Goal: Complete application form

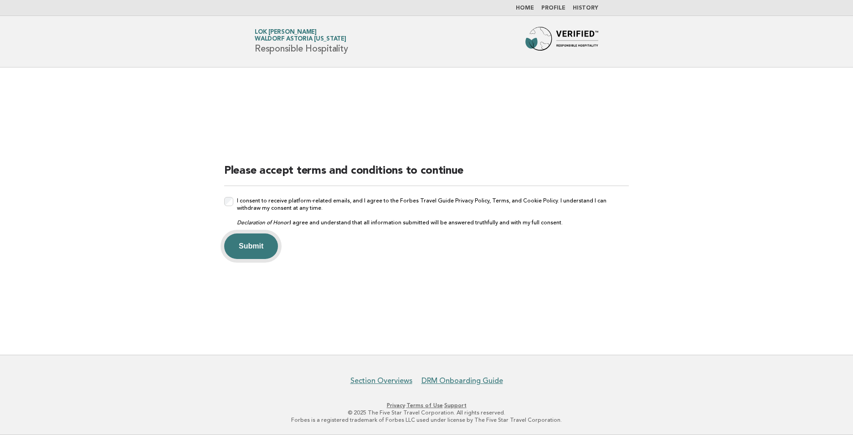
click at [258, 240] on button "Submit" at bounding box center [251, 246] width 54 height 26
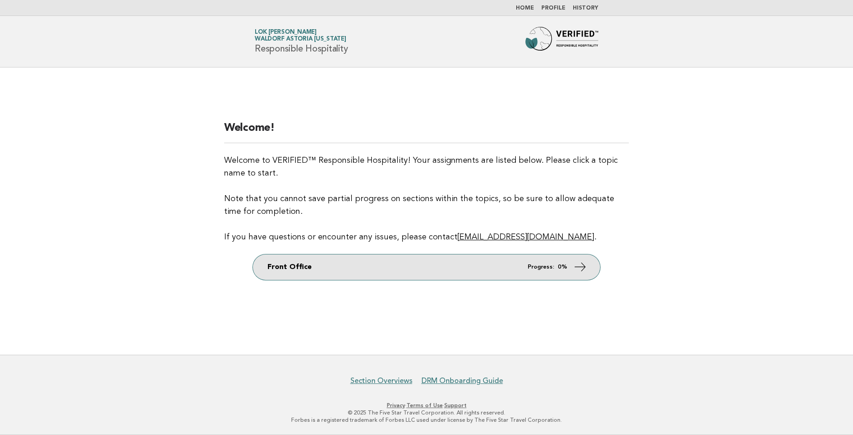
click at [576, 263] on icon at bounding box center [580, 266] width 13 height 13
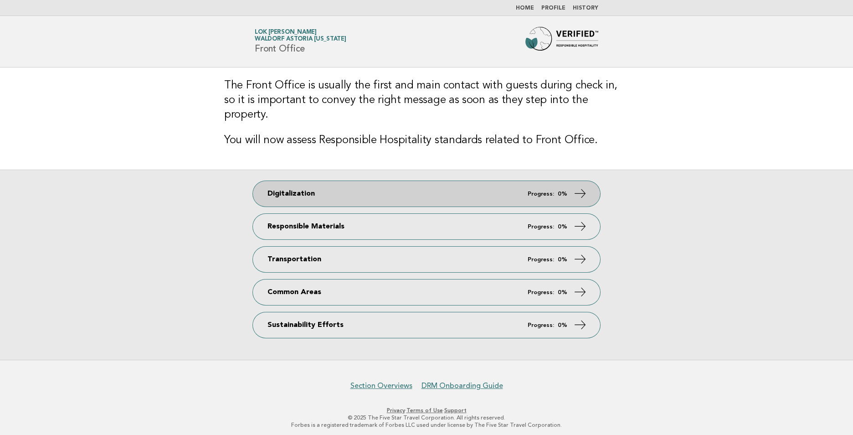
click at [562, 191] on strong "0%" at bounding box center [563, 194] width 10 height 6
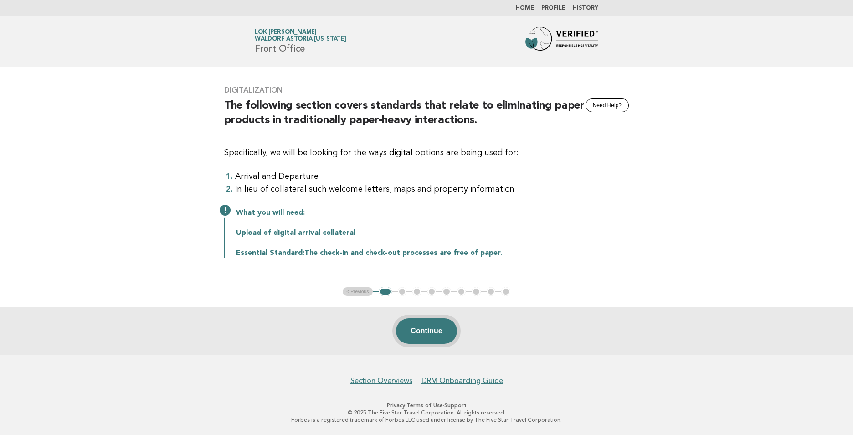
click at [428, 334] on button "Continue" at bounding box center [426, 331] width 61 height 26
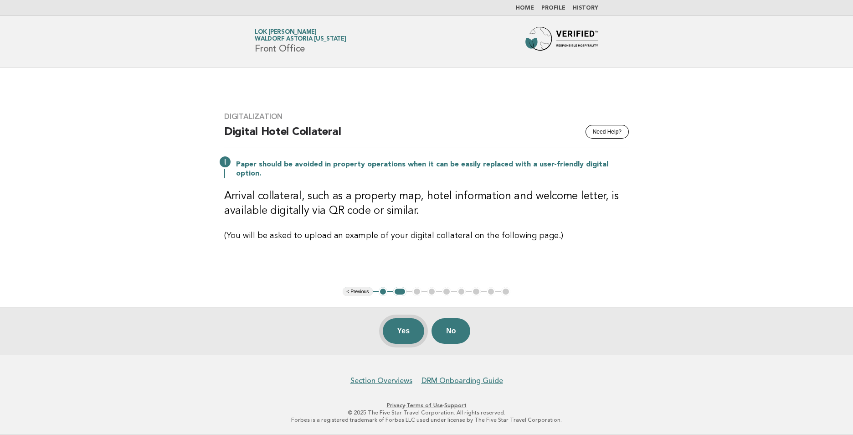
click at [392, 331] on button "Yes" at bounding box center [404, 331] width 42 height 26
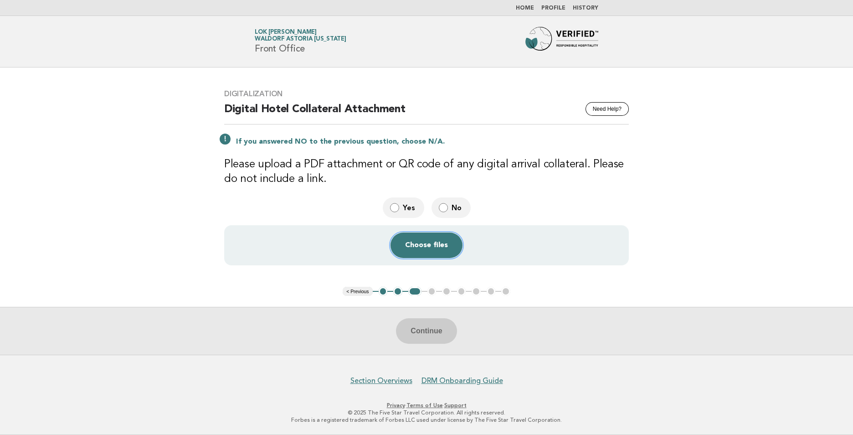
click at [424, 244] on button "Choose files" at bounding box center [427, 245] width 72 height 26
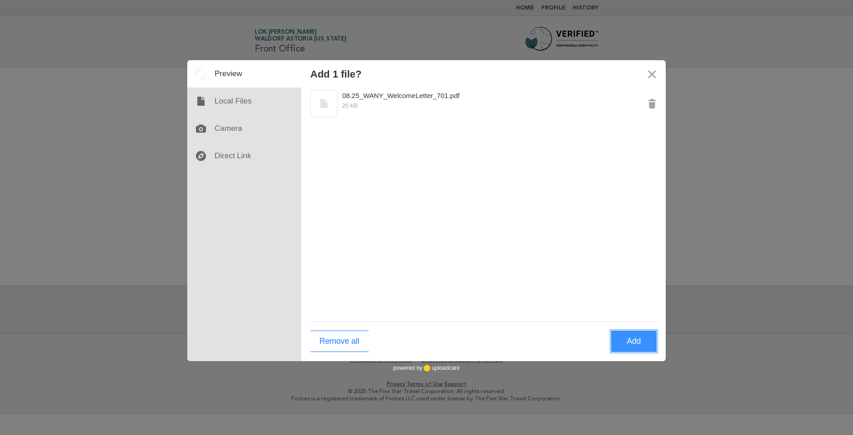
click at [634, 344] on button "Add" at bounding box center [634, 340] width 46 height 21
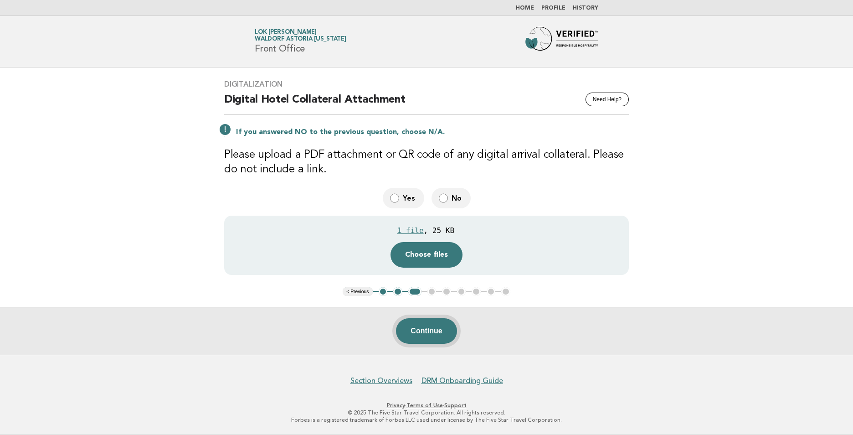
click at [424, 334] on button "Continue" at bounding box center [426, 331] width 61 height 26
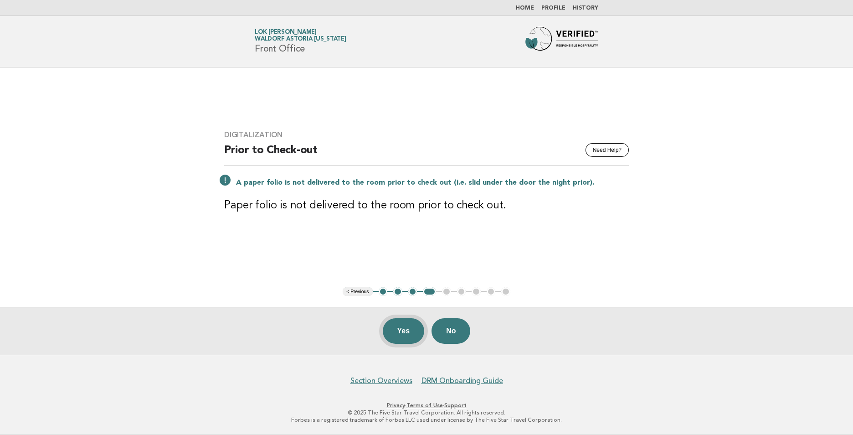
click at [402, 328] on button "Yes" at bounding box center [404, 331] width 42 height 26
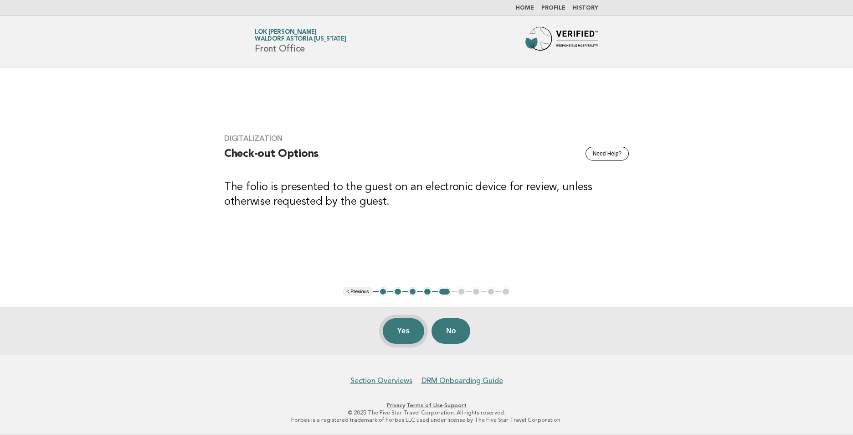
click at [403, 334] on button "Yes" at bounding box center [404, 331] width 42 height 26
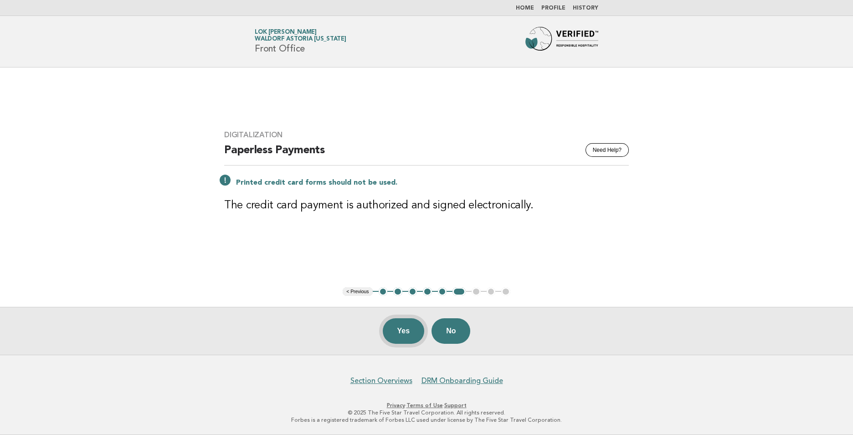
click at [403, 328] on button "Yes" at bounding box center [404, 331] width 42 height 26
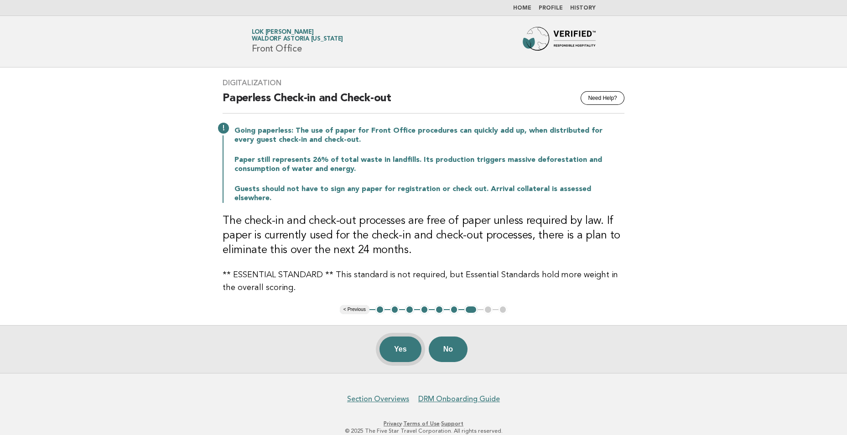
click at [402, 340] on button "Yes" at bounding box center [400, 349] width 42 height 26
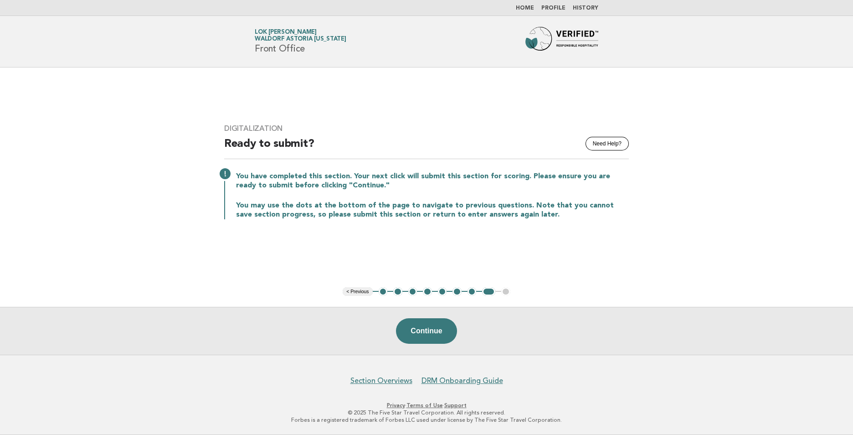
click at [426, 334] on button "Continue" at bounding box center [426, 331] width 61 height 26
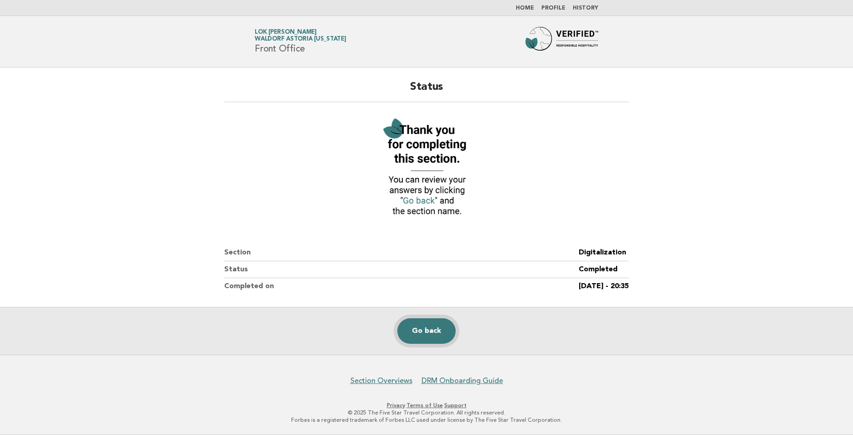
click at [431, 326] on link "Go back" at bounding box center [427, 331] width 58 height 26
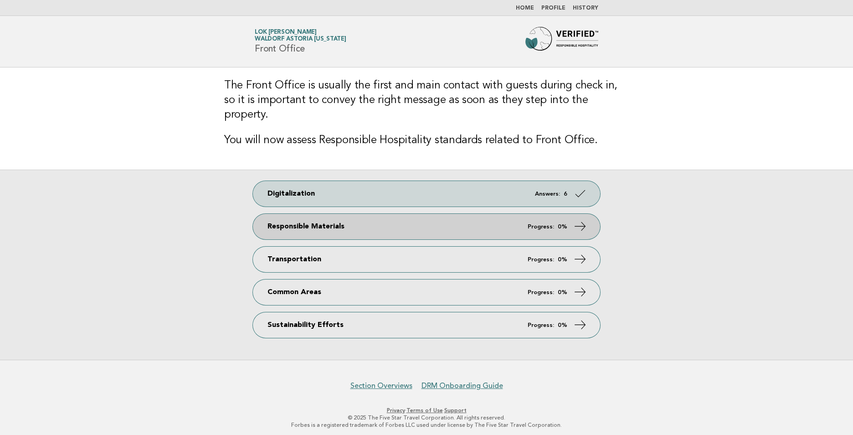
click at [450, 220] on link "Responsible Materials Progress: 0%" at bounding box center [426, 227] width 347 height 26
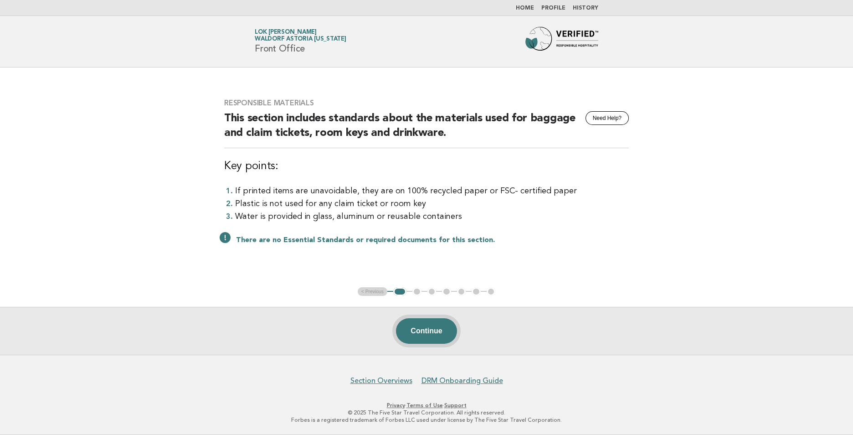
click at [428, 331] on button "Continue" at bounding box center [426, 331] width 61 height 26
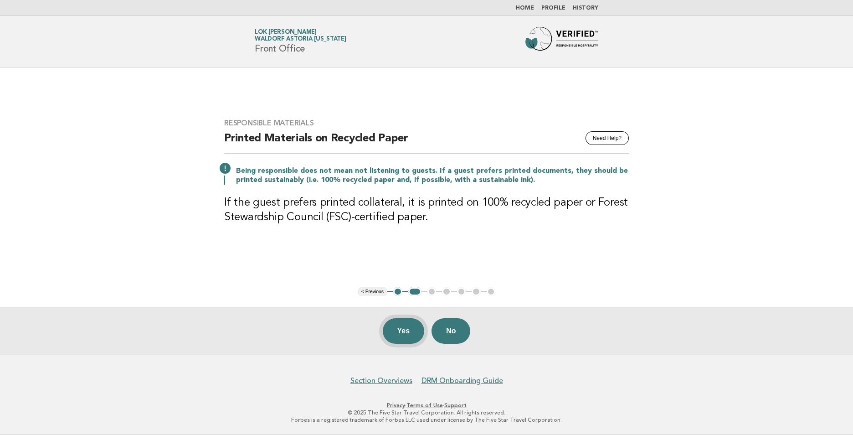
click at [403, 332] on button "Yes" at bounding box center [404, 331] width 42 height 26
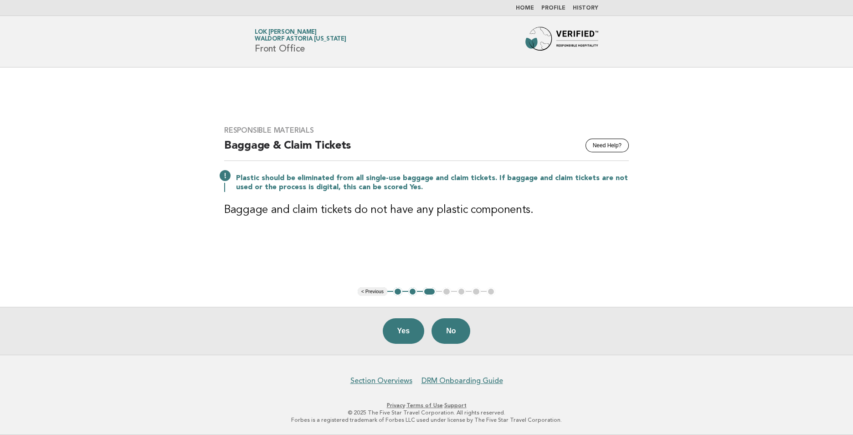
click at [403, 332] on button "Yes" at bounding box center [404, 331] width 42 height 26
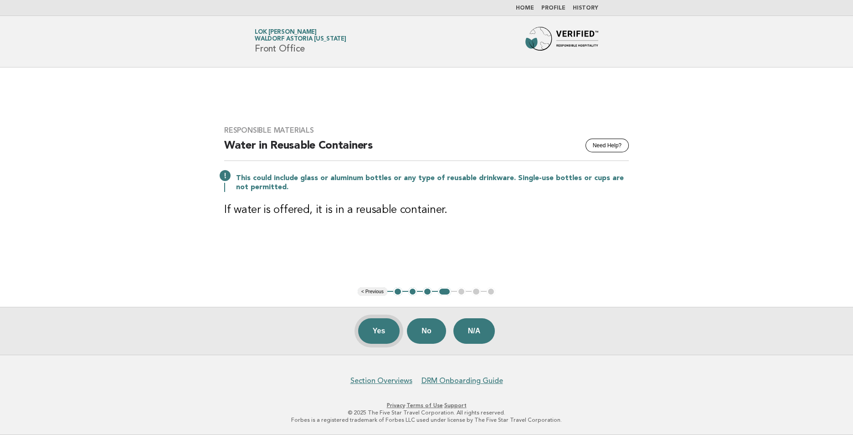
click at [379, 325] on button "Yes" at bounding box center [379, 331] width 42 height 26
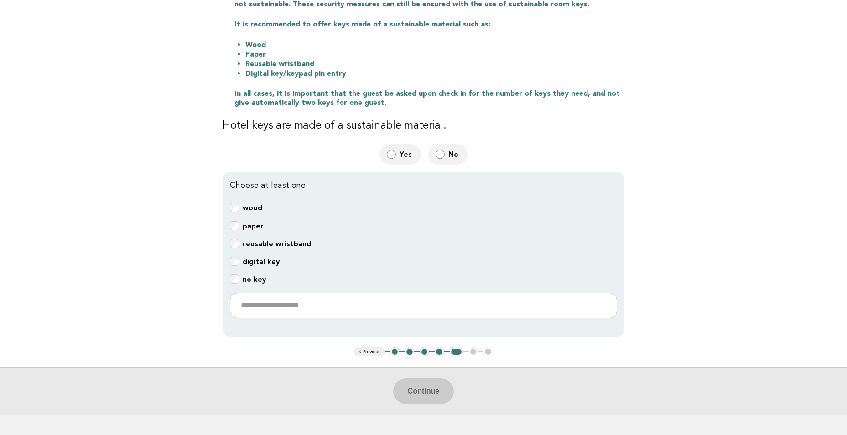
scroll to position [182, 0]
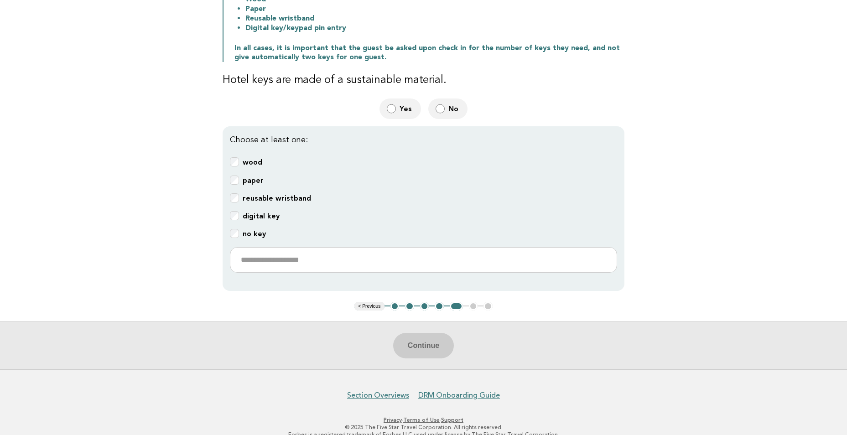
click at [258, 216] on b "digital key" at bounding box center [261, 216] width 37 height 9
click at [419, 340] on button "Continue" at bounding box center [423, 346] width 61 height 26
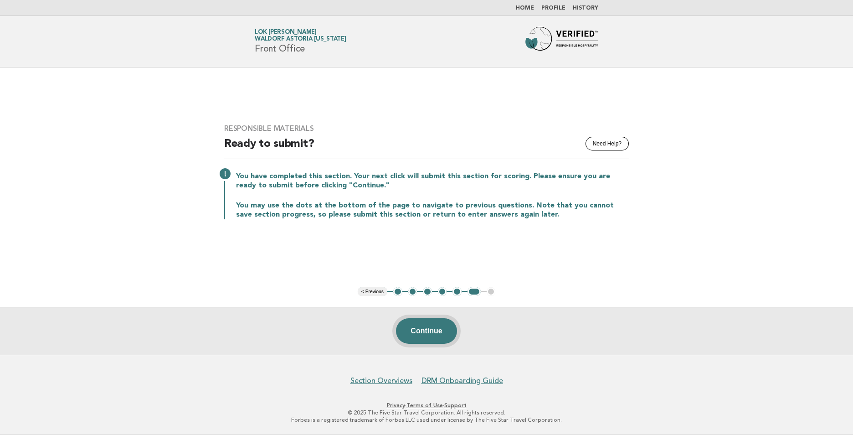
click at [416, 327] on button "Continue" at bounding box center [426, 331] width 61 height 26
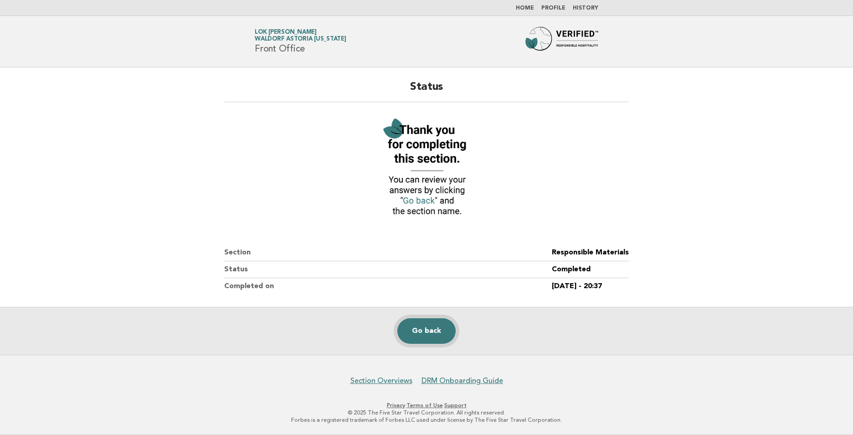
click at [429, 329] on link "Go back" at bounding box center [427, 331] width 58 height 26
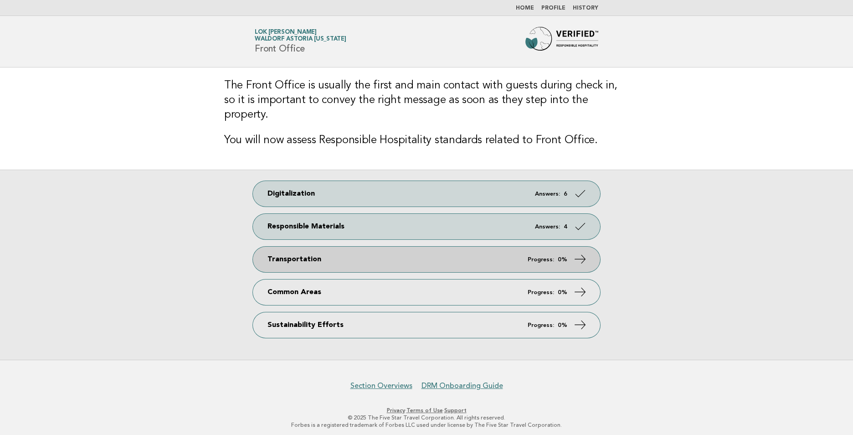
click at [371, 247] on link "Transportation Progress: 0%" at bounding box center [426, 260] width 347 height 26
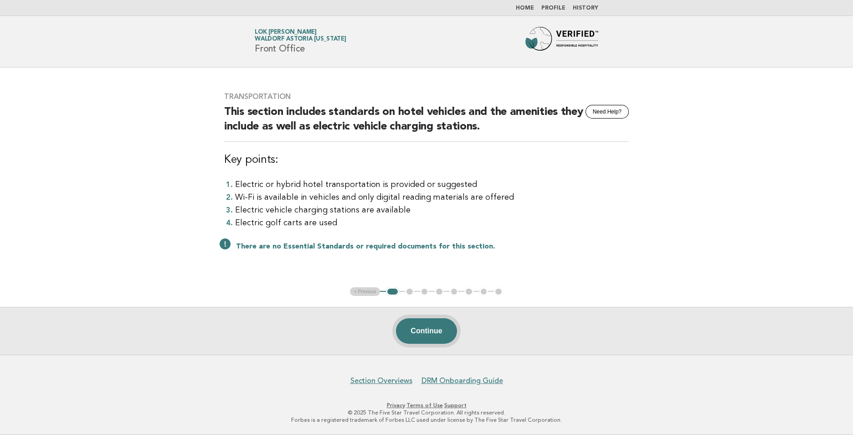
click at [424, 331] on button "Continue" at bounding box center [426, 331] width 61 height 26
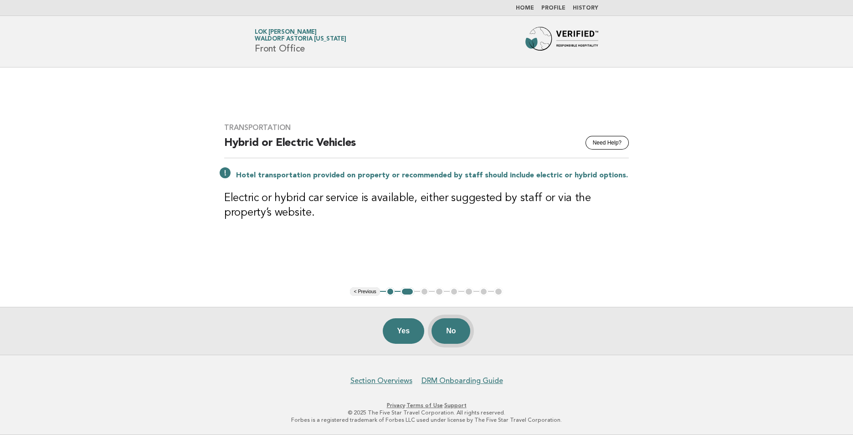
click at [454, 330] on button "No" at bounding box center [451, 331] width 39 height 26
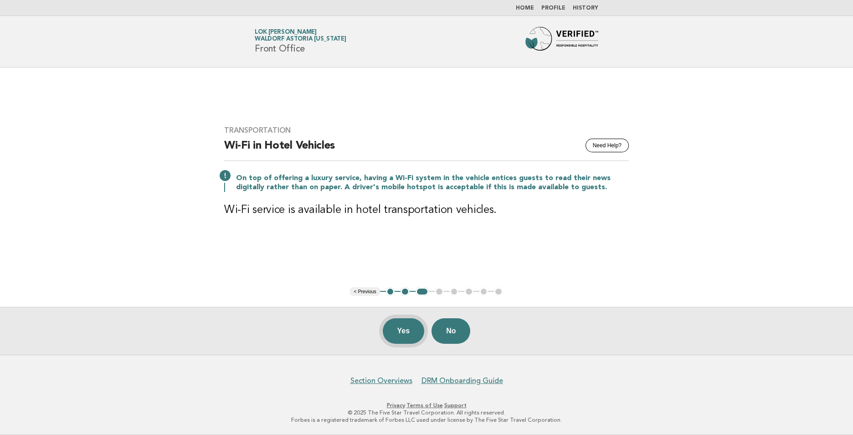
click at [402, 335] on button "Yes" at bounding box center [404, 331] width 42 height 26
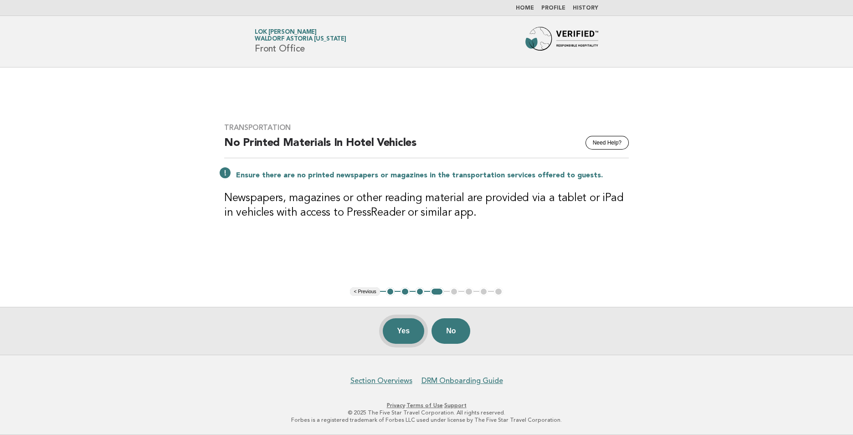
click at [399, 330] on button "Yes" at bounding box center [404, 331] width 42 height 26
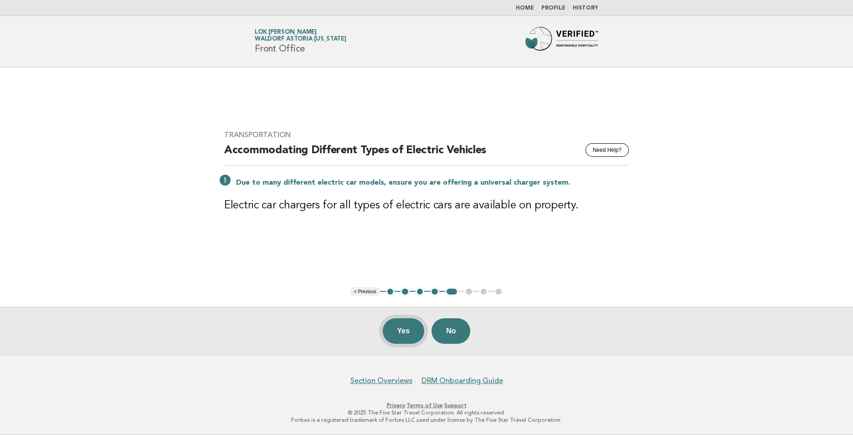
click at [395, 330] on button "Yes" at bounding box center [404, 331] width 42 height 26
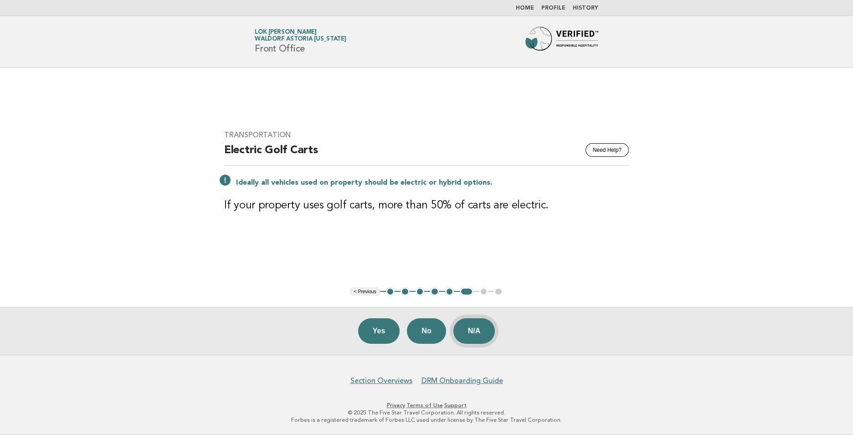
click at [474, 337] on button "N/A" at bounding box center [475, 331] width 42 height 26
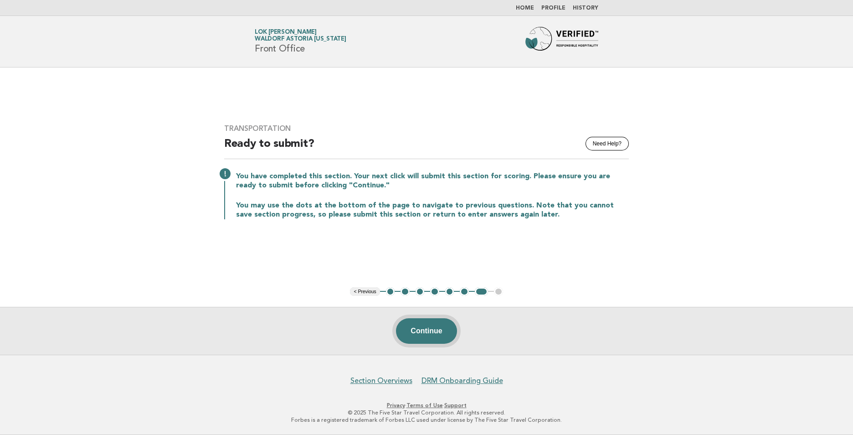
click at [429, 328] on button "Continue" at bounding box center [426, 331] width 61 height 26
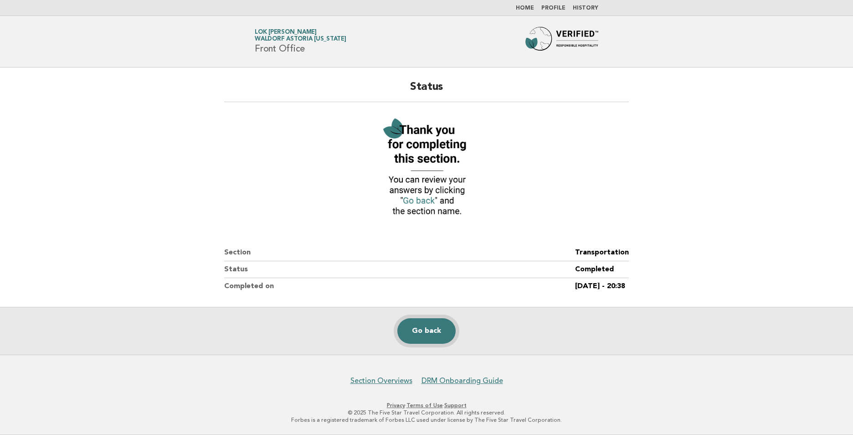
click at [437, 336] on link "Go back" at bounding box center [427, 331] width 58 height 26
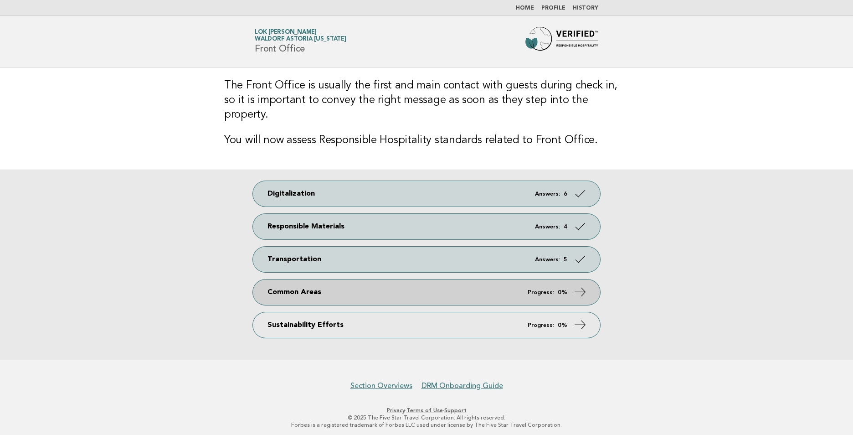
click at [350, 282] on link "Common Areas Progress: 0%" at bounding box center [426, 292] width 347 height 26
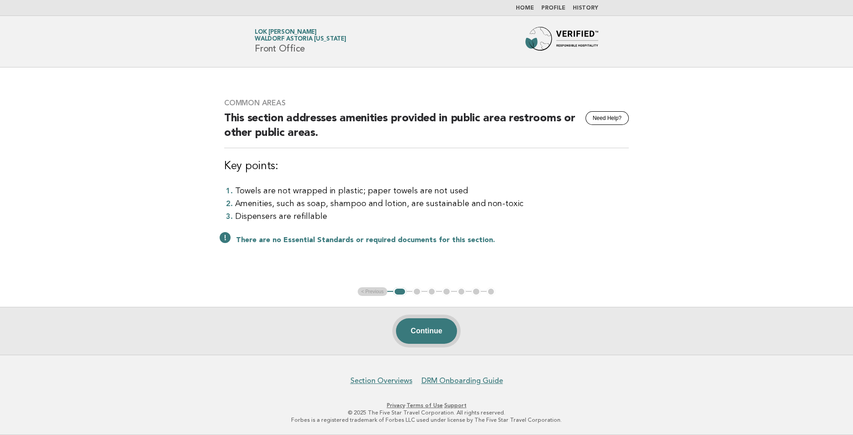
click at [439, 331] on button "Continue" at bounding box center [426, 331] width 61 height 26
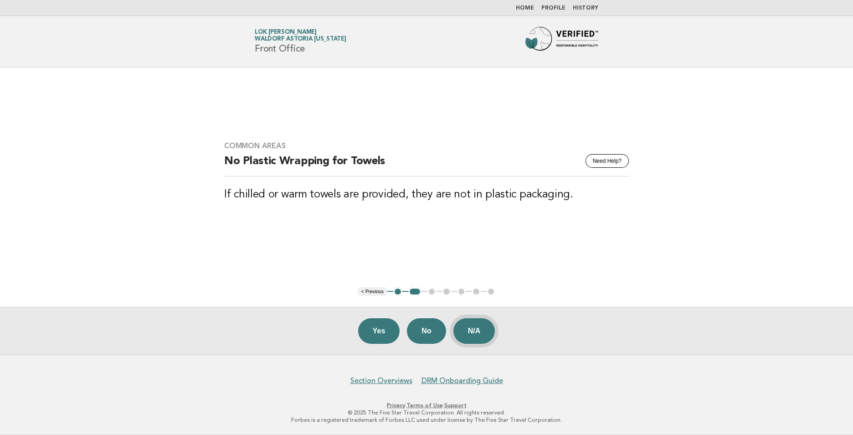
click at [472, 329] on button "N/A" at bounding box center [475, 331] width 42 height 26
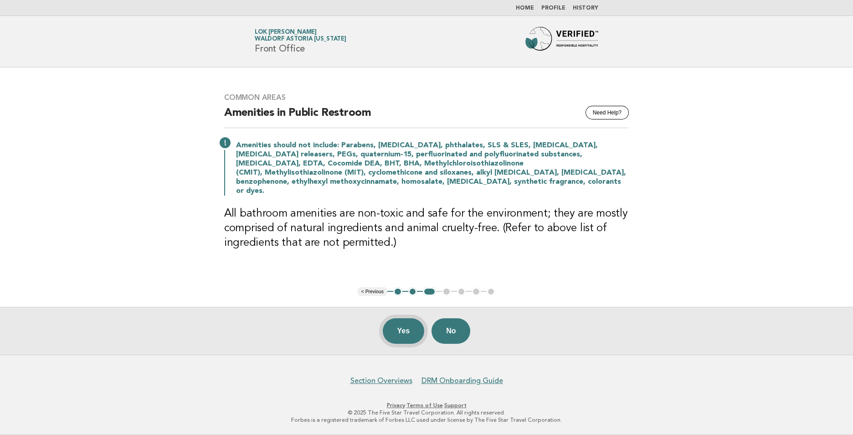
click at [410, 333] on button "Yes" at bounding box center [404, 331] width 42 height 26
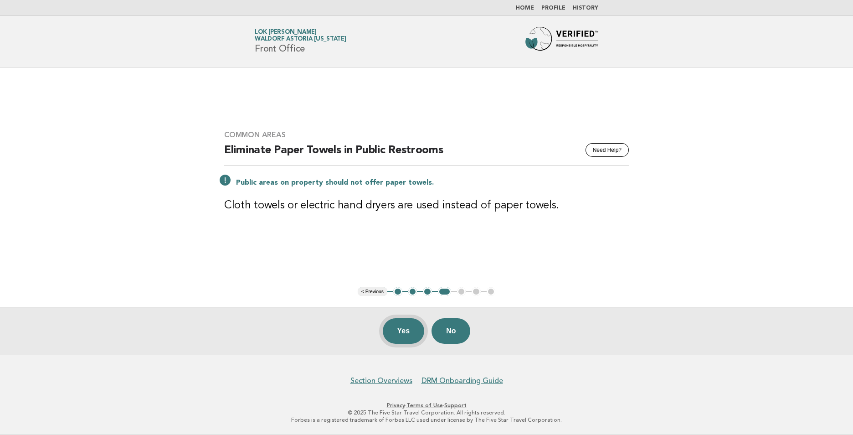
click at [403, 331] on button "Yes" at bounding box center [404, 331] width 42 height 26
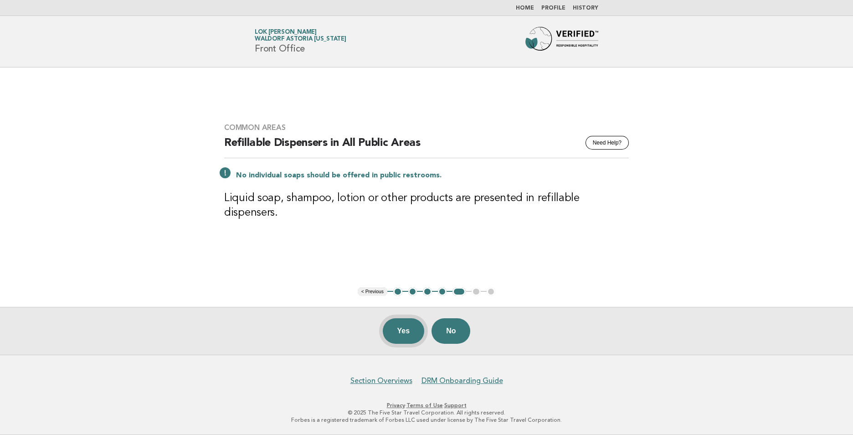
click at [403, 331] on button "Yes" at bounding box center [404, 331] width 42 height 26
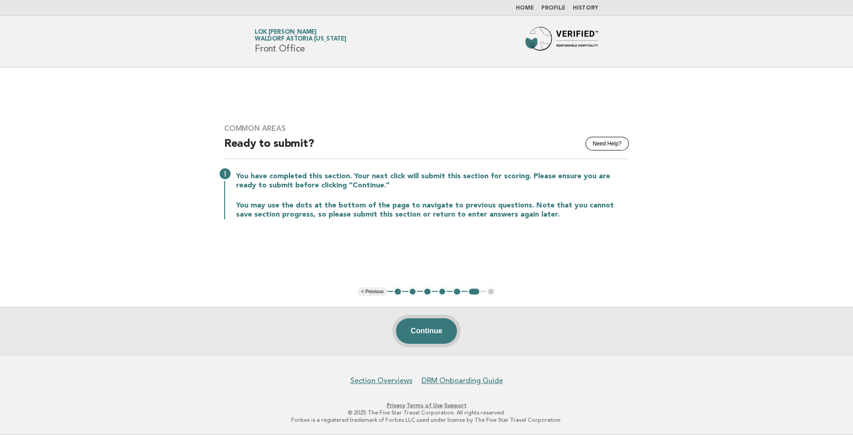
click at [428, 337] on button "Continue" at bounding box center [426, 331] width 61 height 26
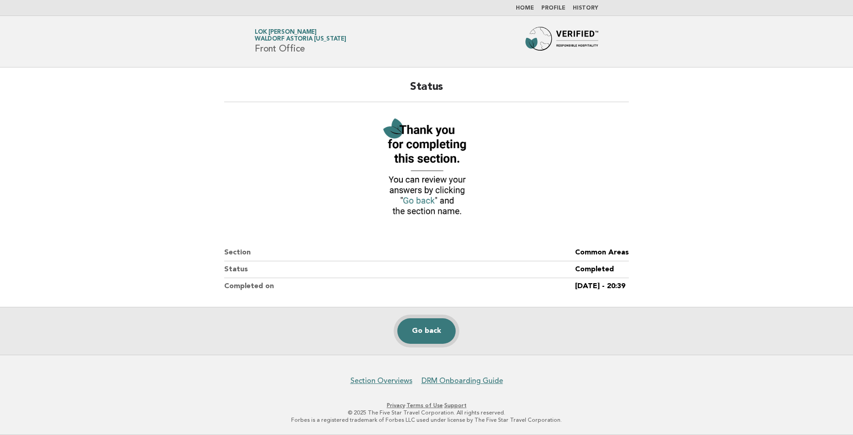
click at [425, 340] on link "Go back" at bounding box center [427, 331] width 58 height 26
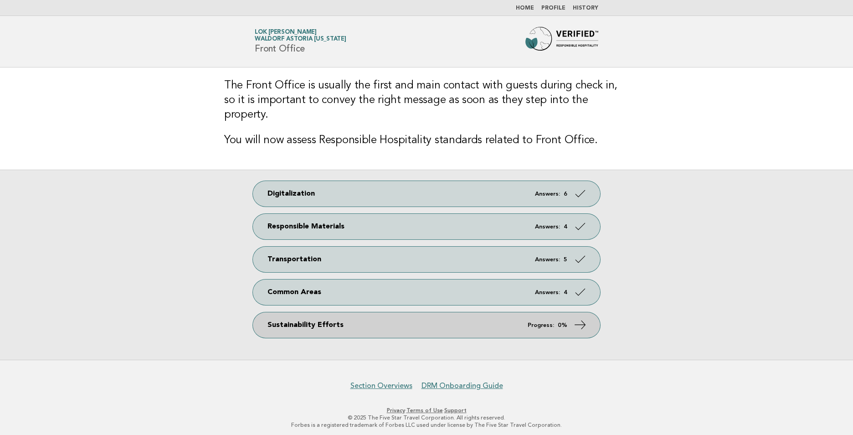
click at [449, 316] on link "Sustainability Efforts Progress: 0%" at bounding box center [426, 325] width 347 height 26
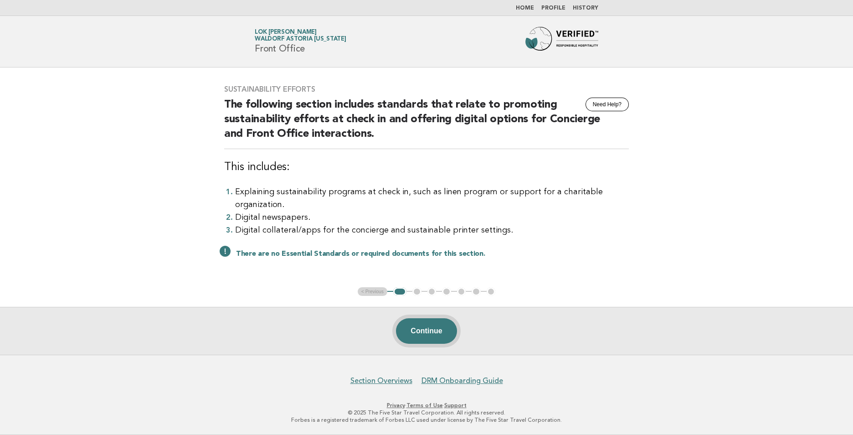
click at [433, 328] on button "Continue" at bounding box center [426, 331] width 61 height 26
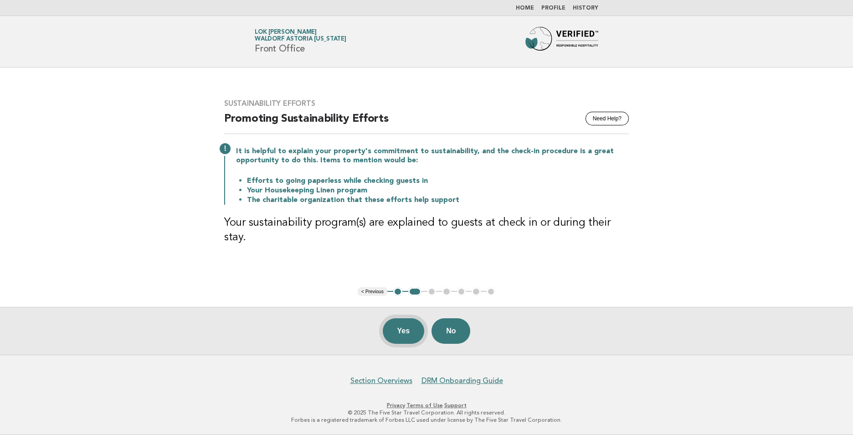
click at [406, 333] on button "Yes" at bounding box center [404, 331] width 42 height 26
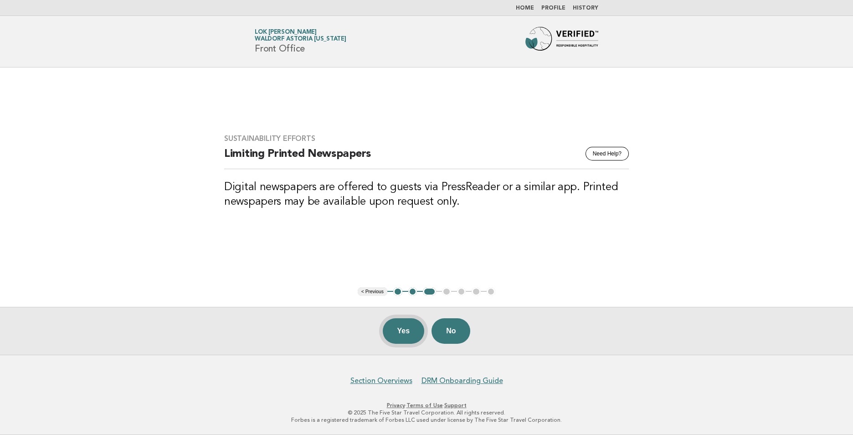
click at [409, 331] on button "Yes" at bounding box center [404, 331] width 42 height 26
click at [404, 331] on button "Yes" at bounding box center [404, 331] width 42 height 26
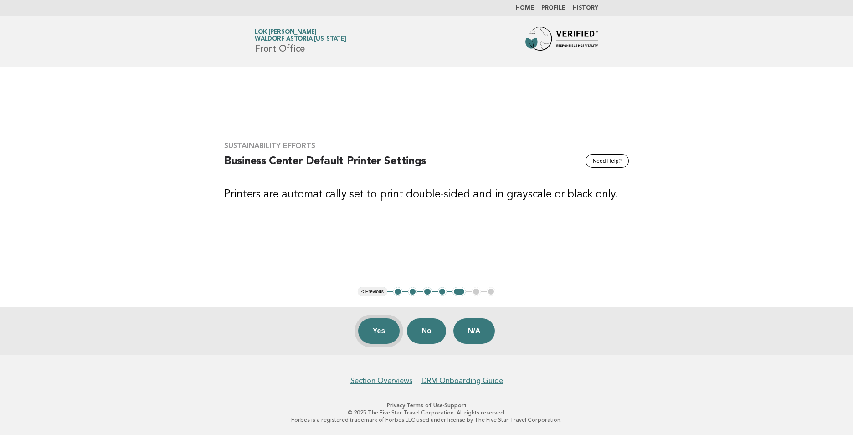
click at [376, 332] on button "Yes" at bounding box center [379, 331] width 42 height 26
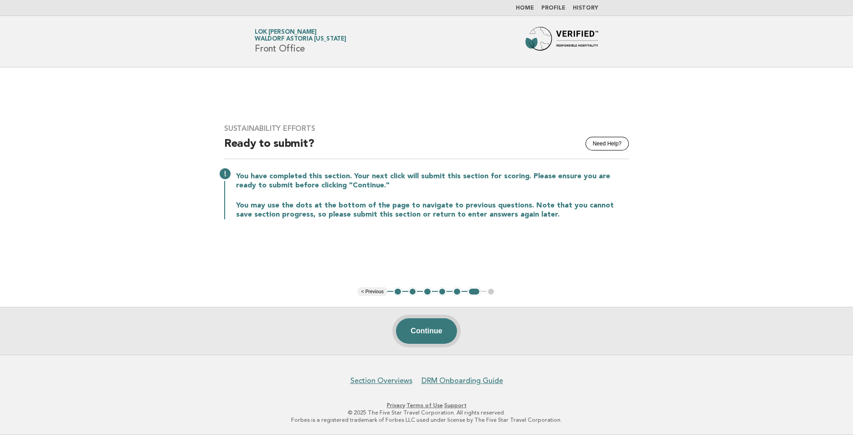
click at [418, 330] on button "Continue" at bounding box center [426, 331] width 61 height 26
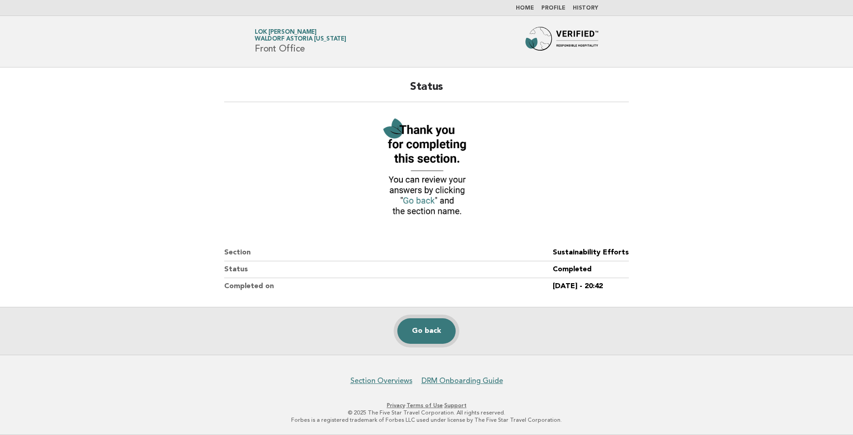
click at [449, 330] on link "Go back" at bounding box center [427, 331] width 58 height 26
